Goal: Task Accomplishment & Management: Complete application form

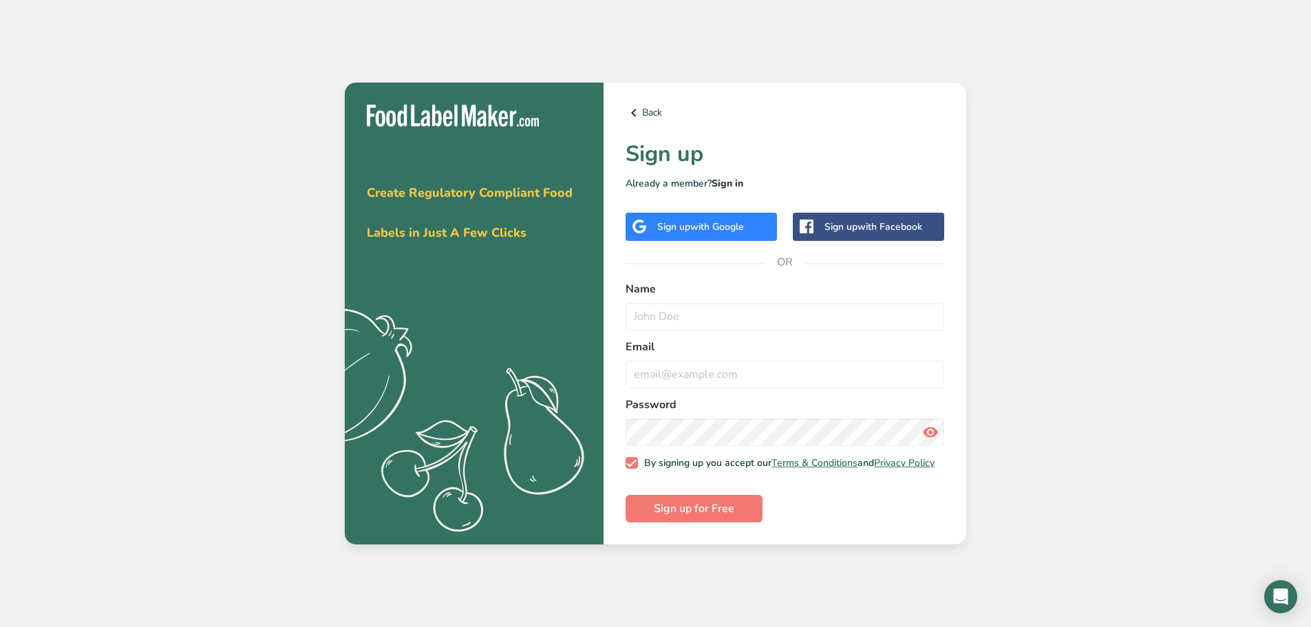
click at [731, 178] on link "Sign in" at bounding box center [728, 183] width 32 height 13
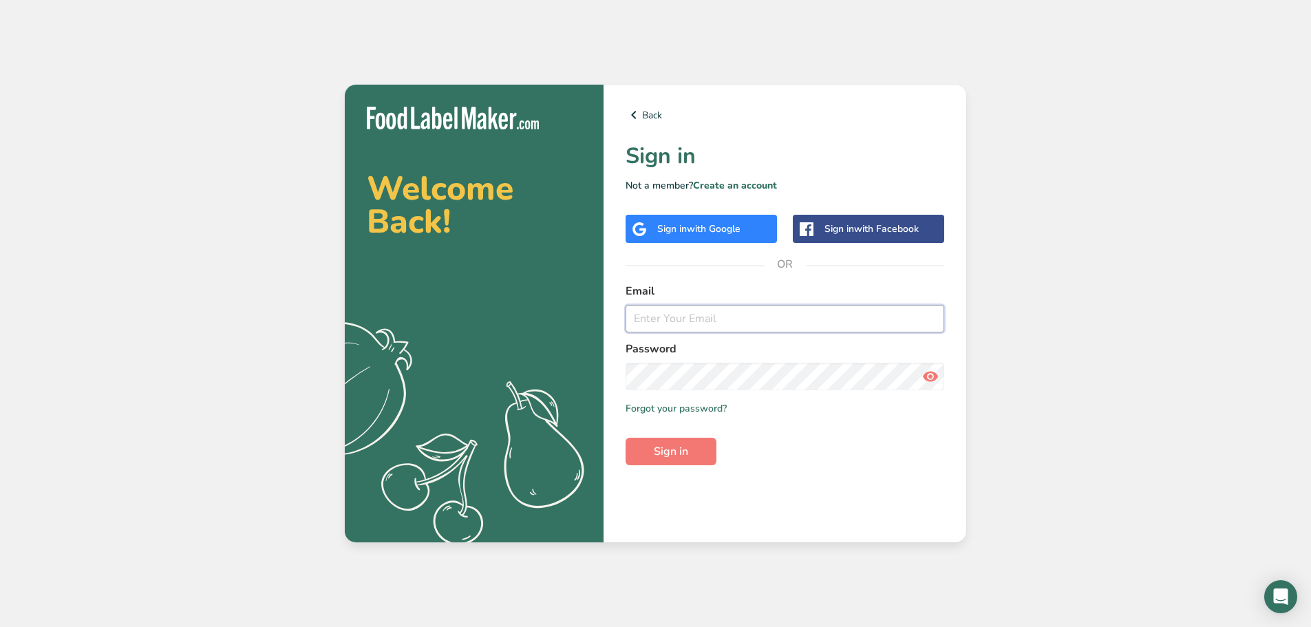
type input "[EMAIL_ADDRESS][DOMAIN_NAME]"
click at [701, 317] on input "[EMAIL_ADDRESS][DOMAIN_NAME]" at bounding box center [785, 319] width 319 height 28
click at [666, 458] on span "Sign in" at bounding box center [671, 451] width 34 height 17
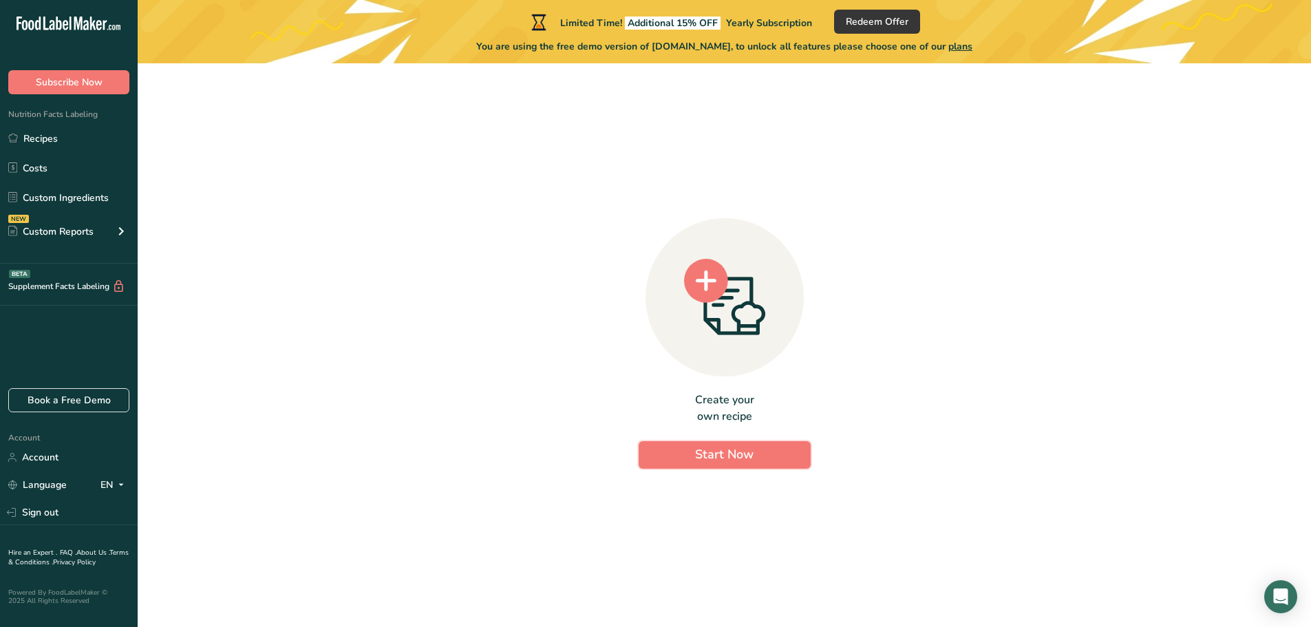
click at [666, 458] on button "Start Now" at bounding box center [725, 455] width 172 height 28
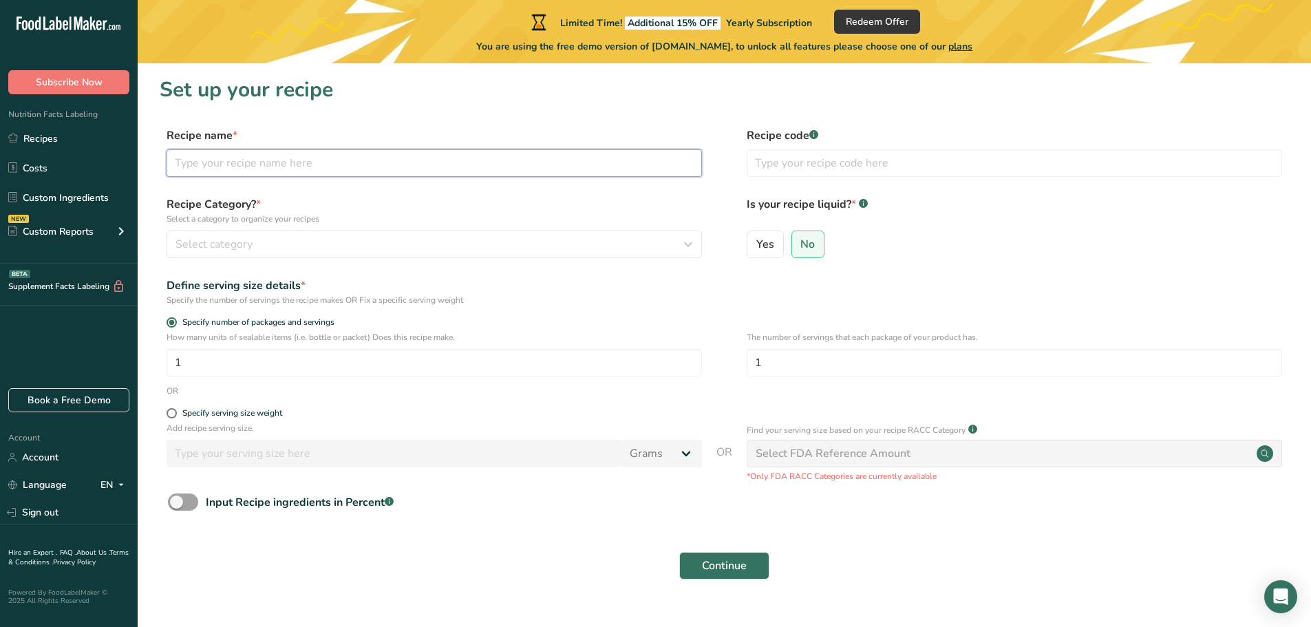
click at [291, 169] on input "text" at bounding box center [434, 163] width 535 height 28
type input "Macaroni & Cheese"
click at [273, 245] on div "Select category" at bounding box center [429, 244] width 509 height 17
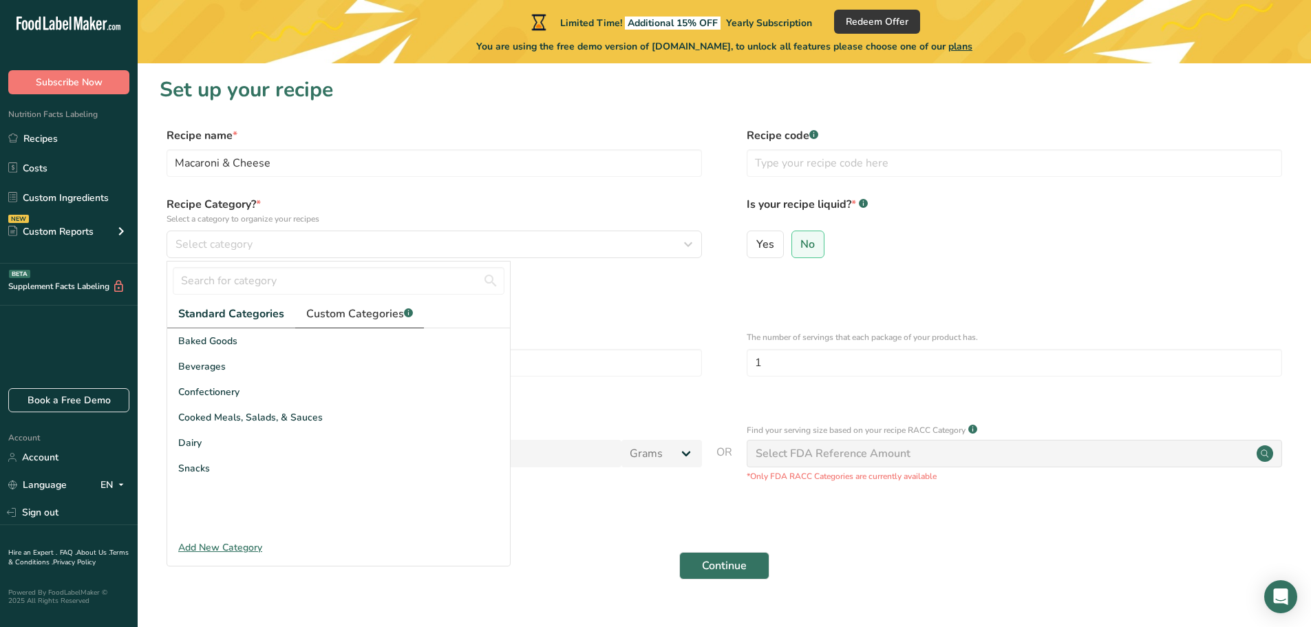
click at [319, 319] on span "Custom Categories .a-a{fill:#347362;}.b-a{fill:#fff;}" at bounding box center [359, 314] width 107 height 17
click at [267, 319] on span "Standard Categories" at bounding box center [230, 314] width 105 height 17
click at [262, 418] on span "Cooked Meals, Salads, & Sauces" at bounding box center [250, 417] width 145 height 14
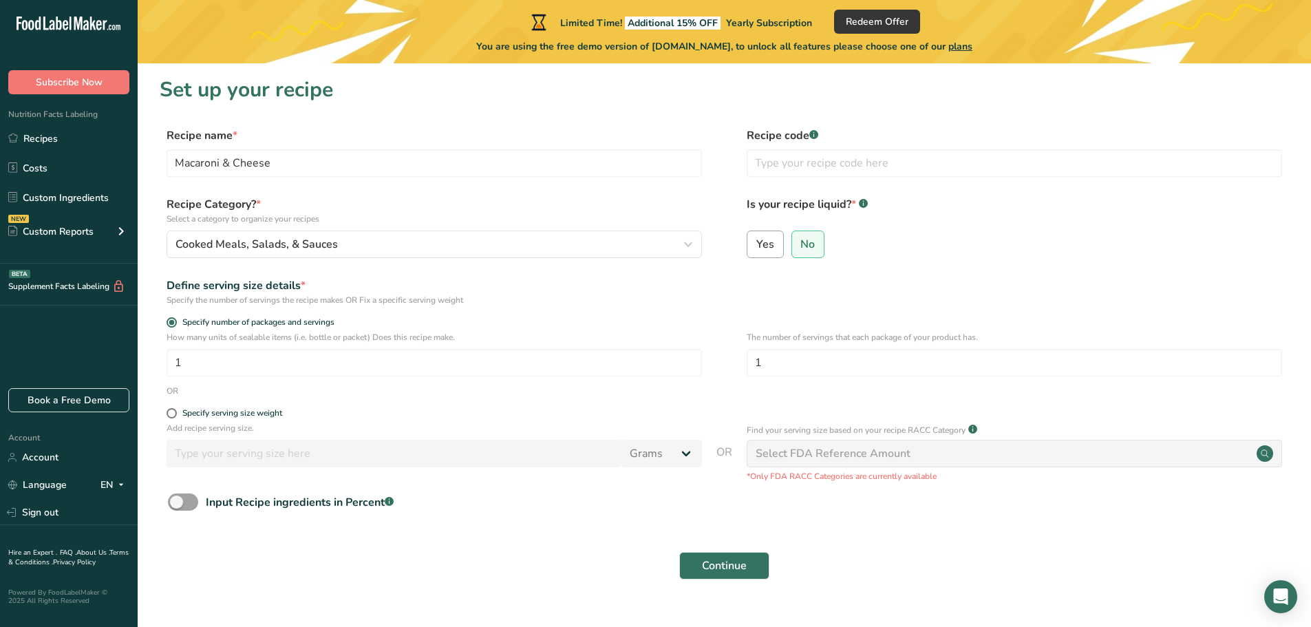
click at [766, 249] on span "Yes" at bounding box center [765, 244] width 18 height 14
click at [756, 248] on input "Yes" at bounding box center [751, 243] width 9 height 9
radio input "true"
radio input "false"
select select "22"
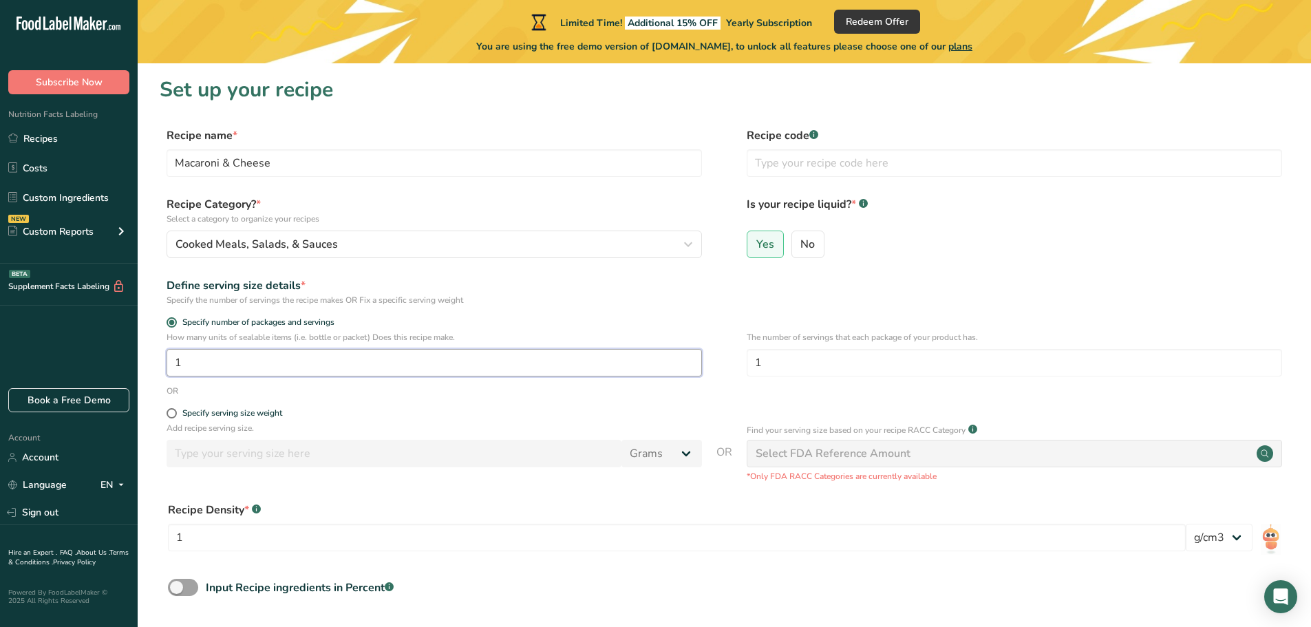
click at [231, 356] on input "1" at bounding box center [434, 363] width 535 height 28
